Goal: Task Accomplishment & Management: Manage account settings

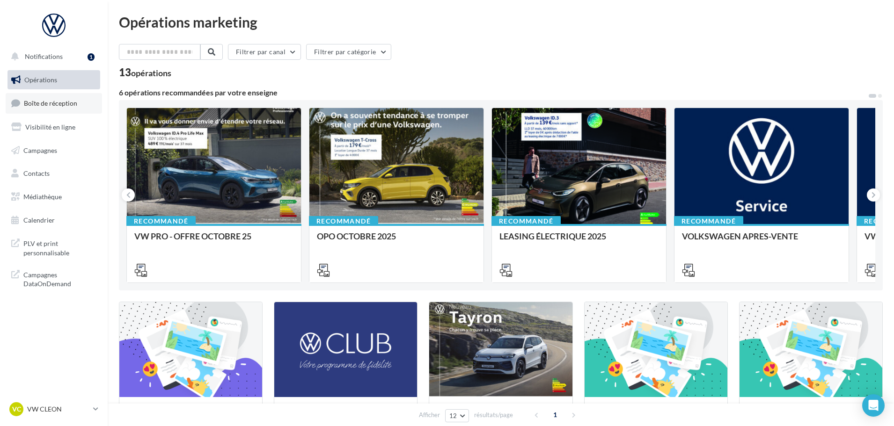
click at [58, 104] on span "Boîte de réception" at bounding box center [50, 103] width 53 height 8
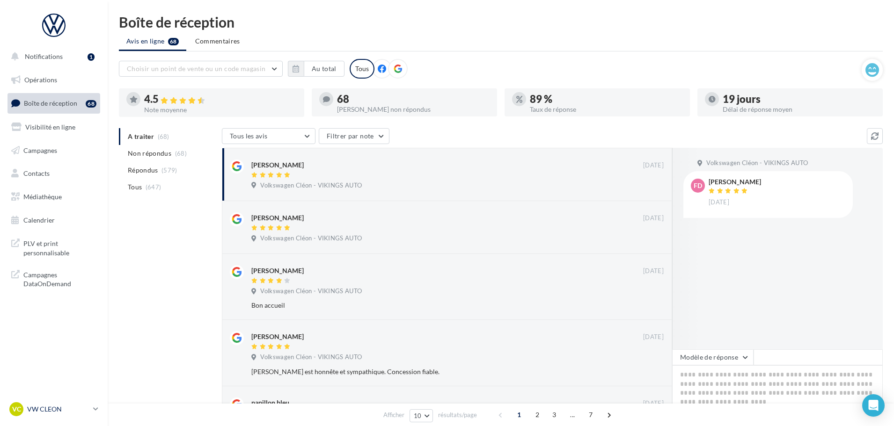
click at [51, 408] on p "VW CLEON" at bounding box center [58, 409] width 62 height 9
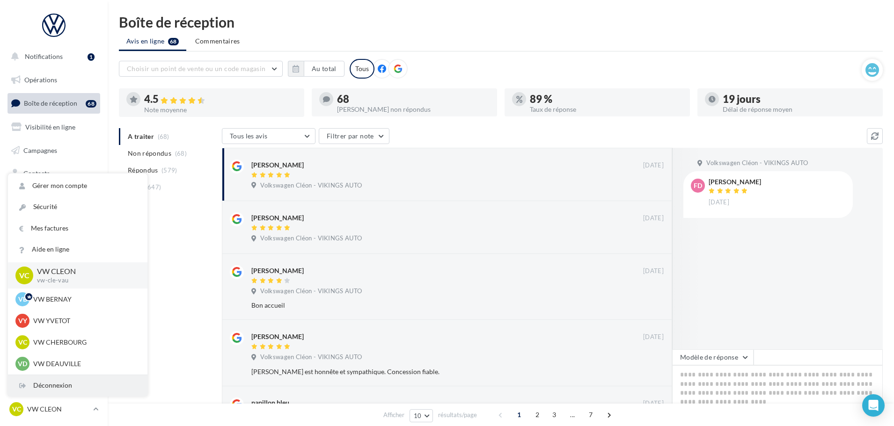
click at [52, 384] on div "Déconnexion" at bounding box center [77, 385] width 139 height 21
